Goal: Communication & Community: Answer question/provide support

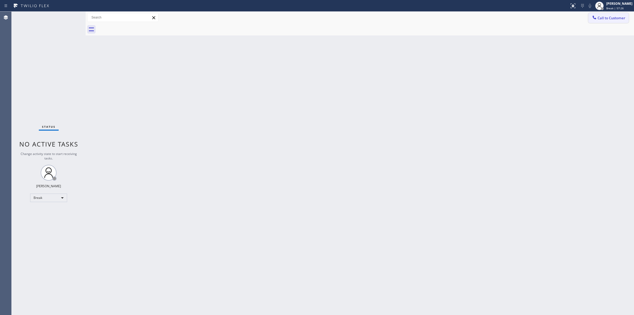
click at [619, 16] on span "Call to Customer" at bounding box center [612, 18] width 28 height 5
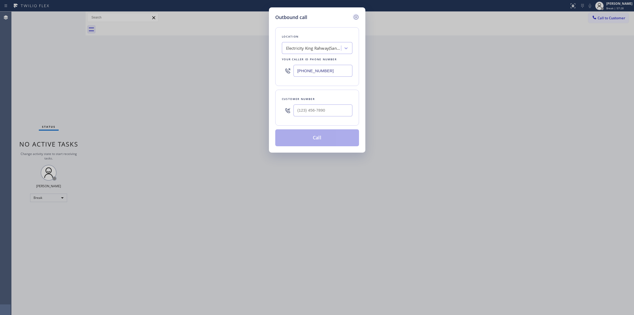
click at [357, 16] on icon at bounding box center [356, 17] width 6 height 6
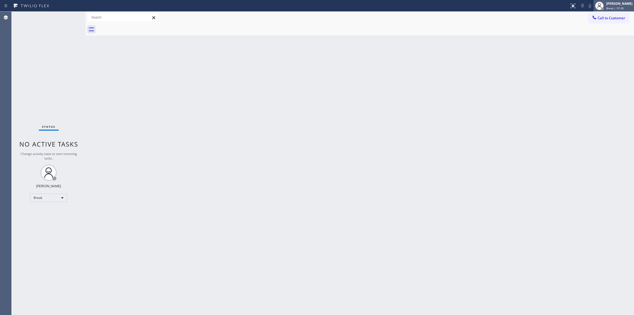
click at [609, 7] on span "Break | 57:30" at bounding box center [615, 8] width 17 height 4
click at [600, 33] on button "Unavailable" at bounding box center [608, 34] width 53 height 7
click at [624, 17] on span "Call to Customer" at bounding box center [612, 18] width 28 height 5
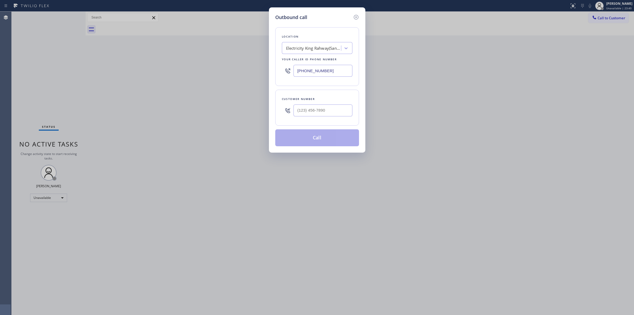
drag, startPoint x: 333, startPoint y: 70, endPoint x: 186, endPoint y: 66, distance: 147.6
click at [188, 66] on div "Outbound call Location Electricity King Rahway(Sanron Electric Inc) Your caller…" at bounding box center [317, 157] width 634 height 315
paste input "___) ___-____"
paste input "text"
type input "(___) ___-____"
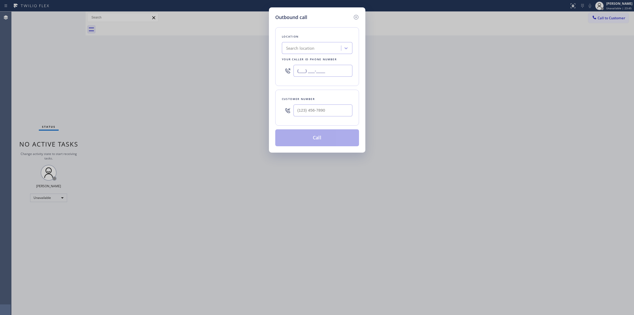
click at [328, 72] on input "(___) ___-____" at bounding box center [323, 71] width 59 height 12
paste input "855) 981-7490"
type input "[PHONE_NUMBER]"
